Goal: Task Accomplishment & Management: Complete application form

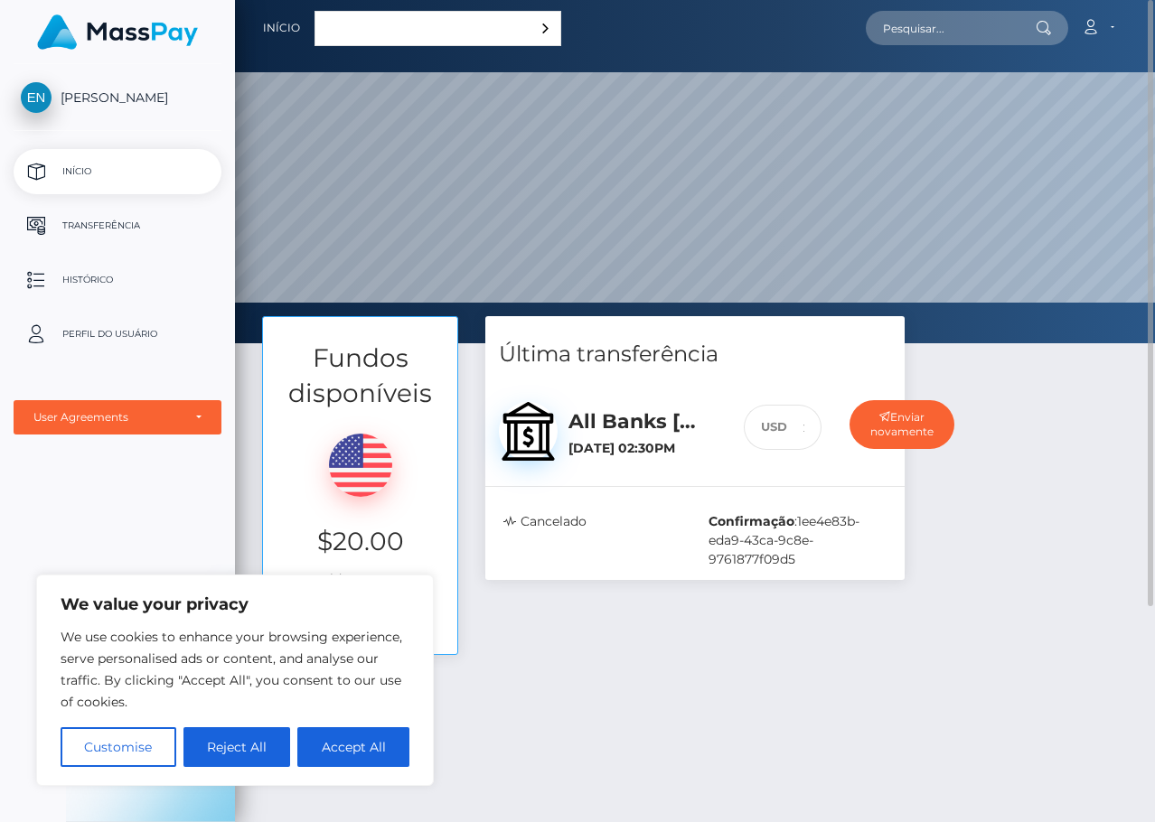
click at [603, 439] on div "All Banks Brazil PIX / BRL [DATE] 02:30PM" at bounding box center [642, 429] width 174 height 69
click at [329, 749] on button "Accept All" at bounding box center [353, 747] width 112 height 40
checkbox input "true"
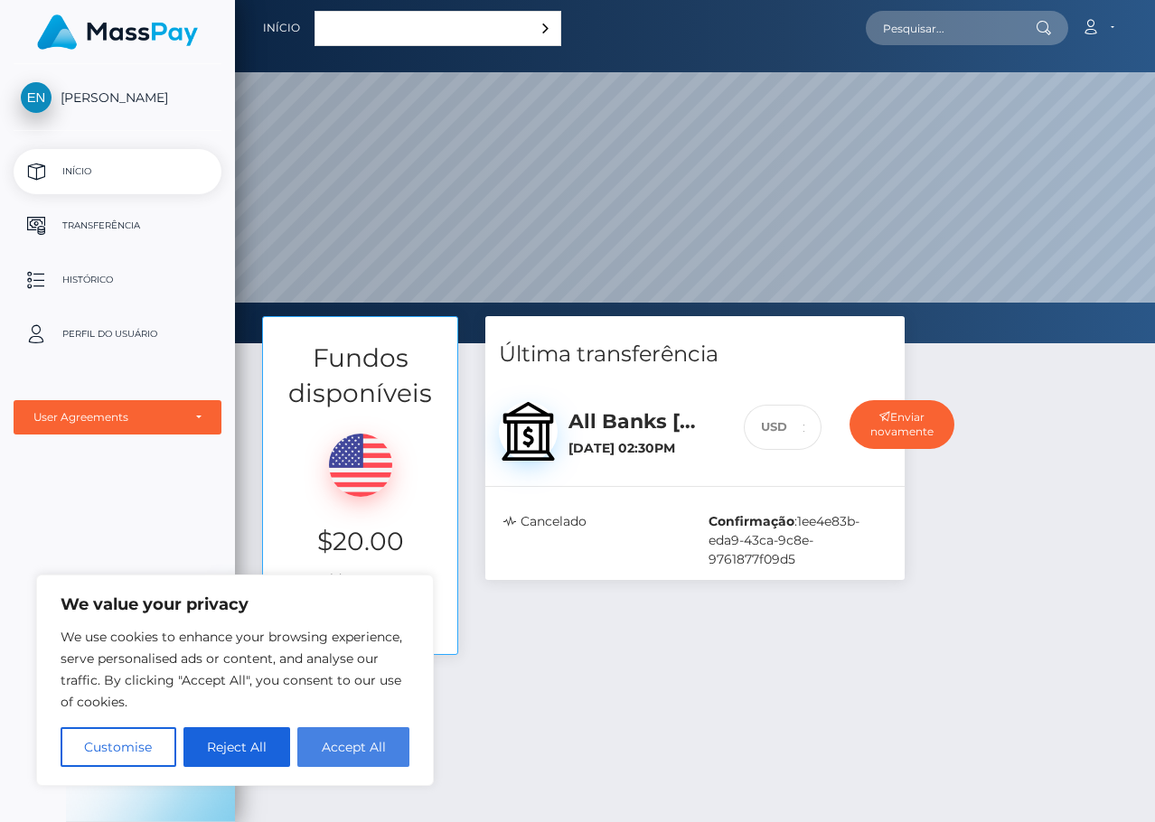
checkbox input "true"
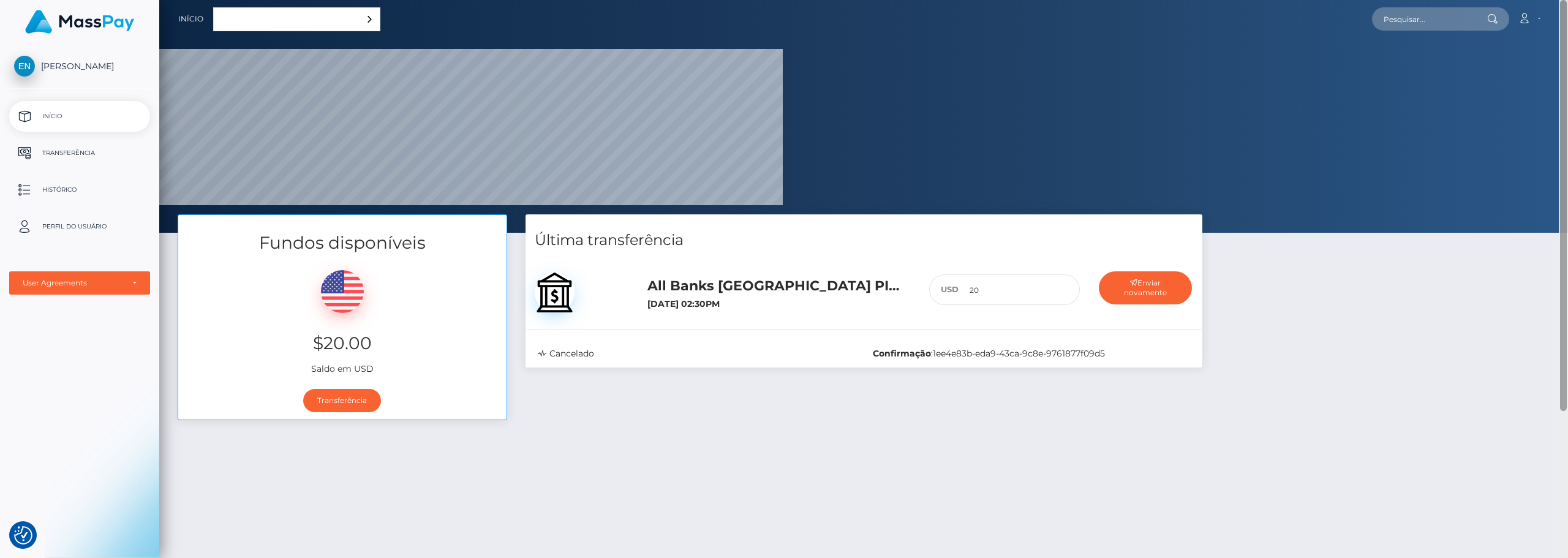
scroll to position [233, 1409]
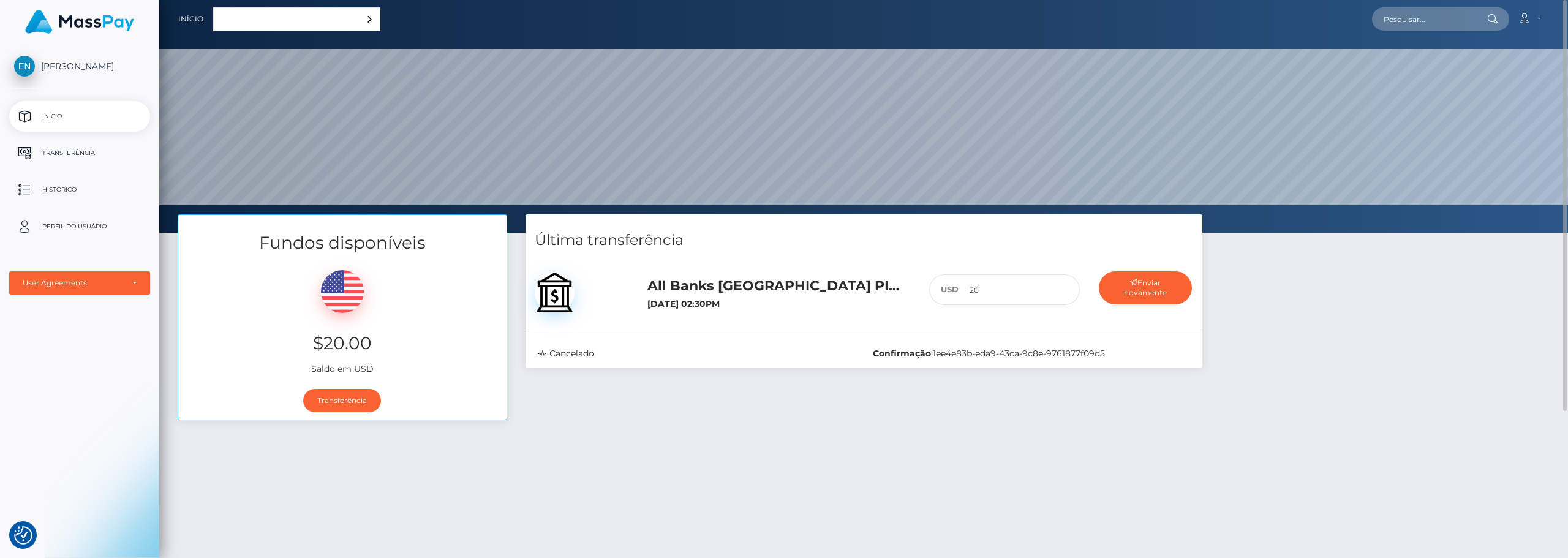
drag, startPoint x: 632, startPoint y: 353, endPoint x: 1030, endPoint y: 351, distance: 398.0
click at [782, 351] on div "Cancelado Confirmação : 1ee4e83b-eda9-43ca-9c8e-9761877f09d5" at bounding box center [864, 353] width 670 height 13
click at [782, 354] on span "1ee4e83b-eda9-43ca-9c8e-9761877f09d5" at bounding box center [1019, 353] width 172 height 11
click at [758, 291] on h5 "All Banks [GEOGRAPHIC_DATA] PIX / BRL" at bounding box center [779, 286] width 263 height 19
drag, startPoint x: 979, startPoint y: 287, endPoint x: 1087, endPoint y: 295, distance: 108.3
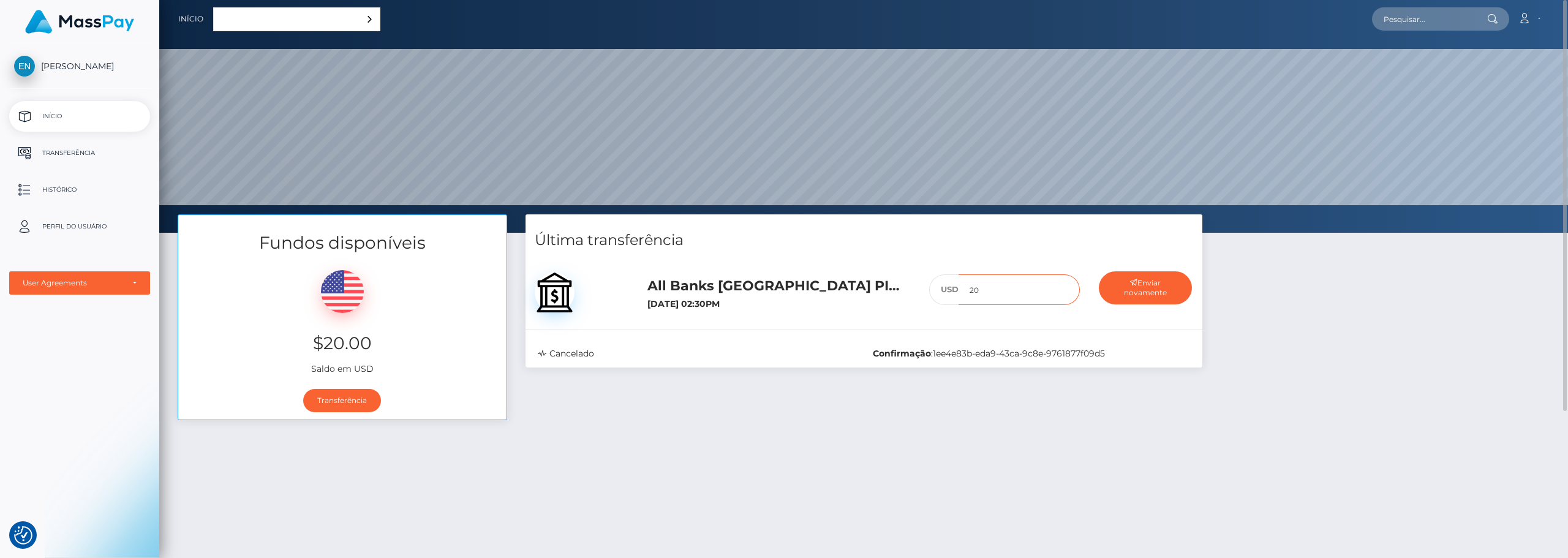
click at [782, 287] on input "20" at bounding box center [1019, 290] width 121 height 31
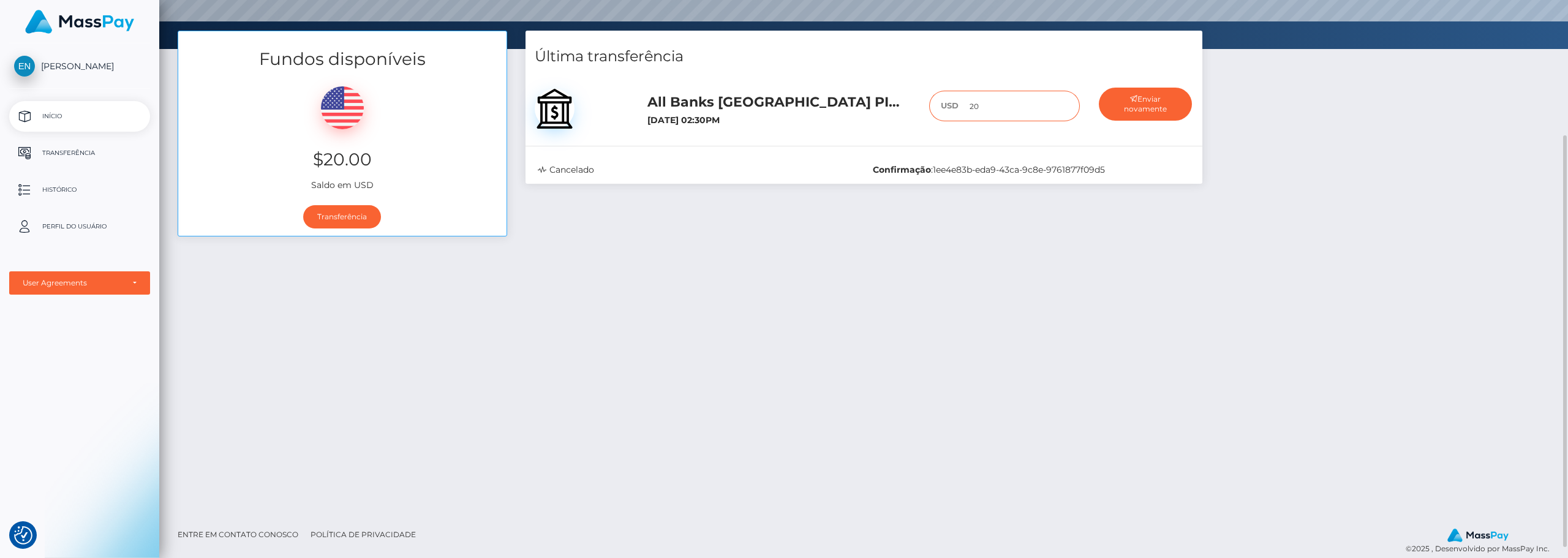
scroll to position [0, 0]
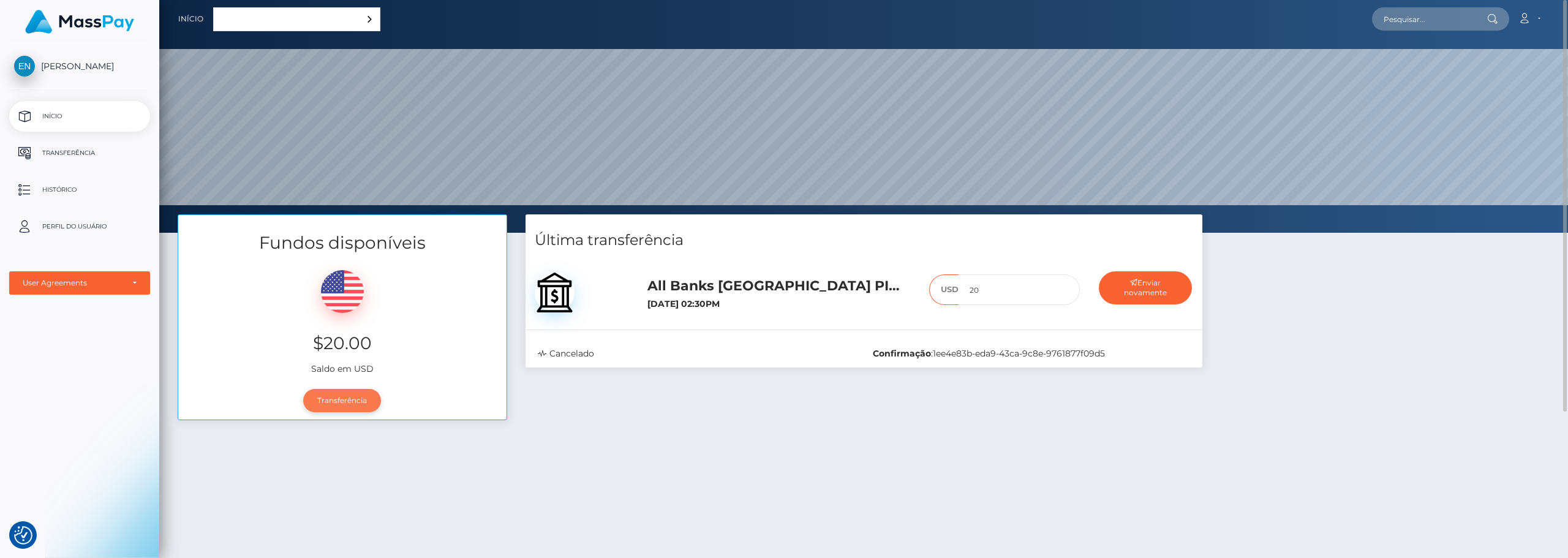
click at [348, 402] on link "Transferência" at bounding box center [342, 401] width 78 height 23
